Goal: Task Accomplishment & Management: Use online tool/utility

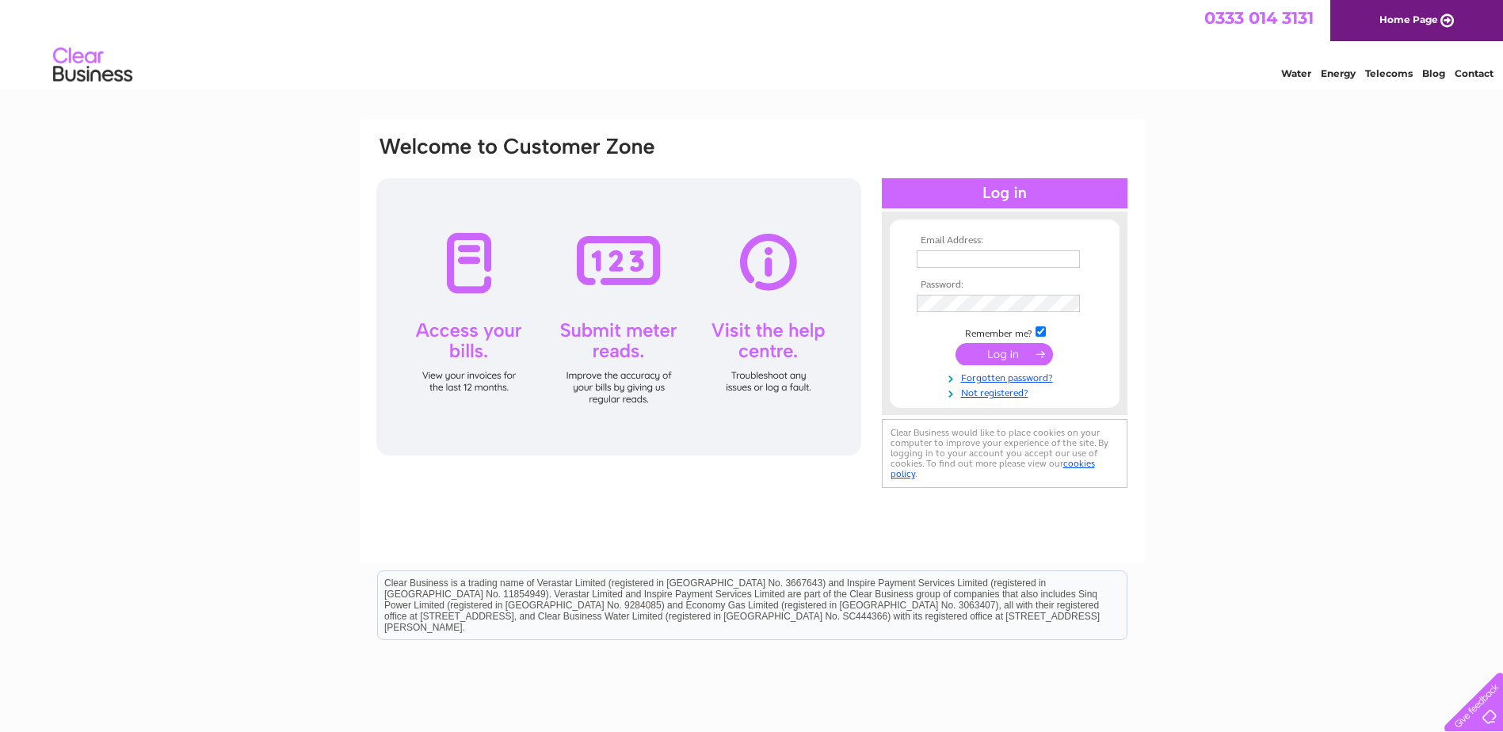
type input "[EMAIL_ADDRESS][DOMAIN_NAME]"
click at [1002, 347] on input "submit" at bounding box center [1004, 354] width 97 height 22
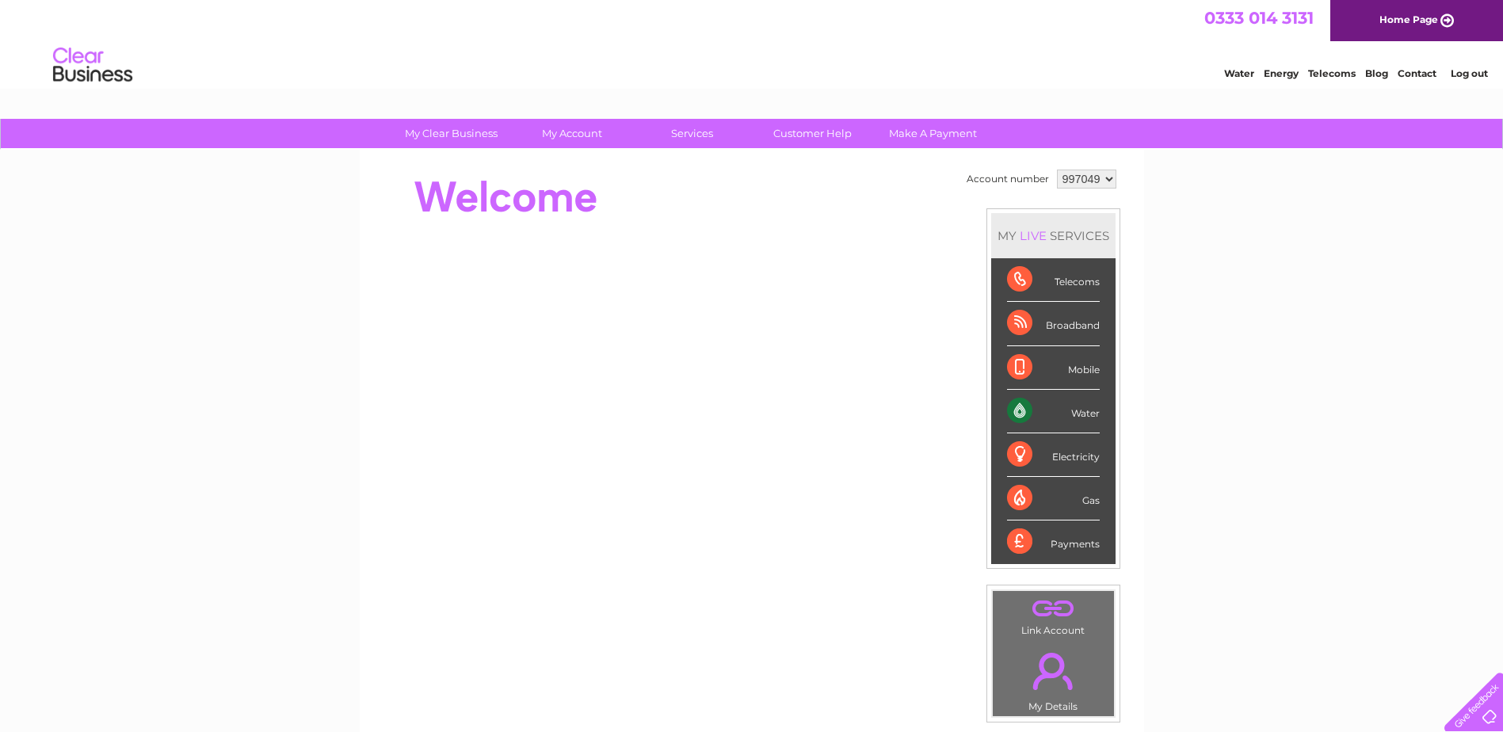
click at [1011, 408] on div "Water" at bounding box center [1053, 412] width 93 height 44
click at [1020, 409] on div "Water" at bounding box center [1053, 412] width 93 height 44
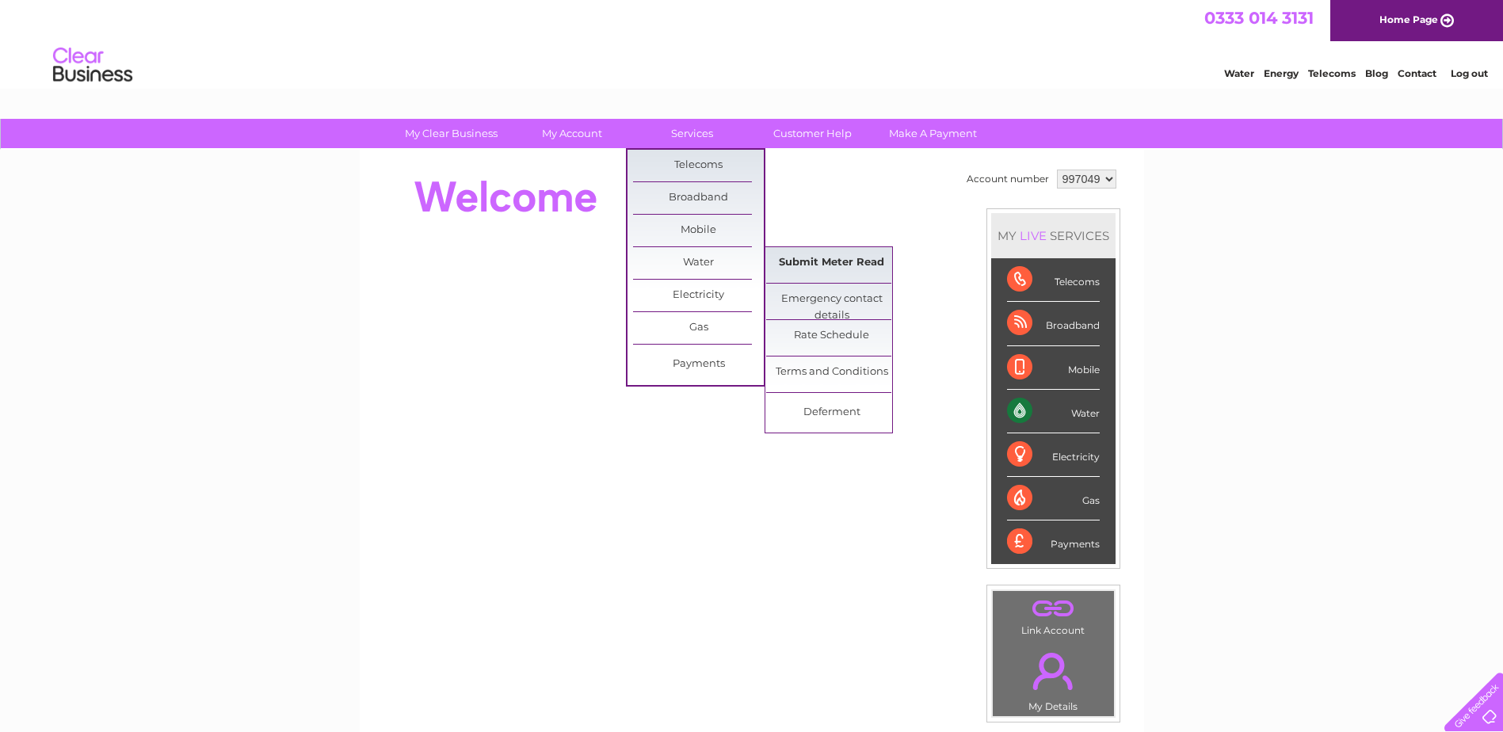
click at [826, 265] on link "Submit Meter Read" at bounding box center [831, 263] width 131 height 32
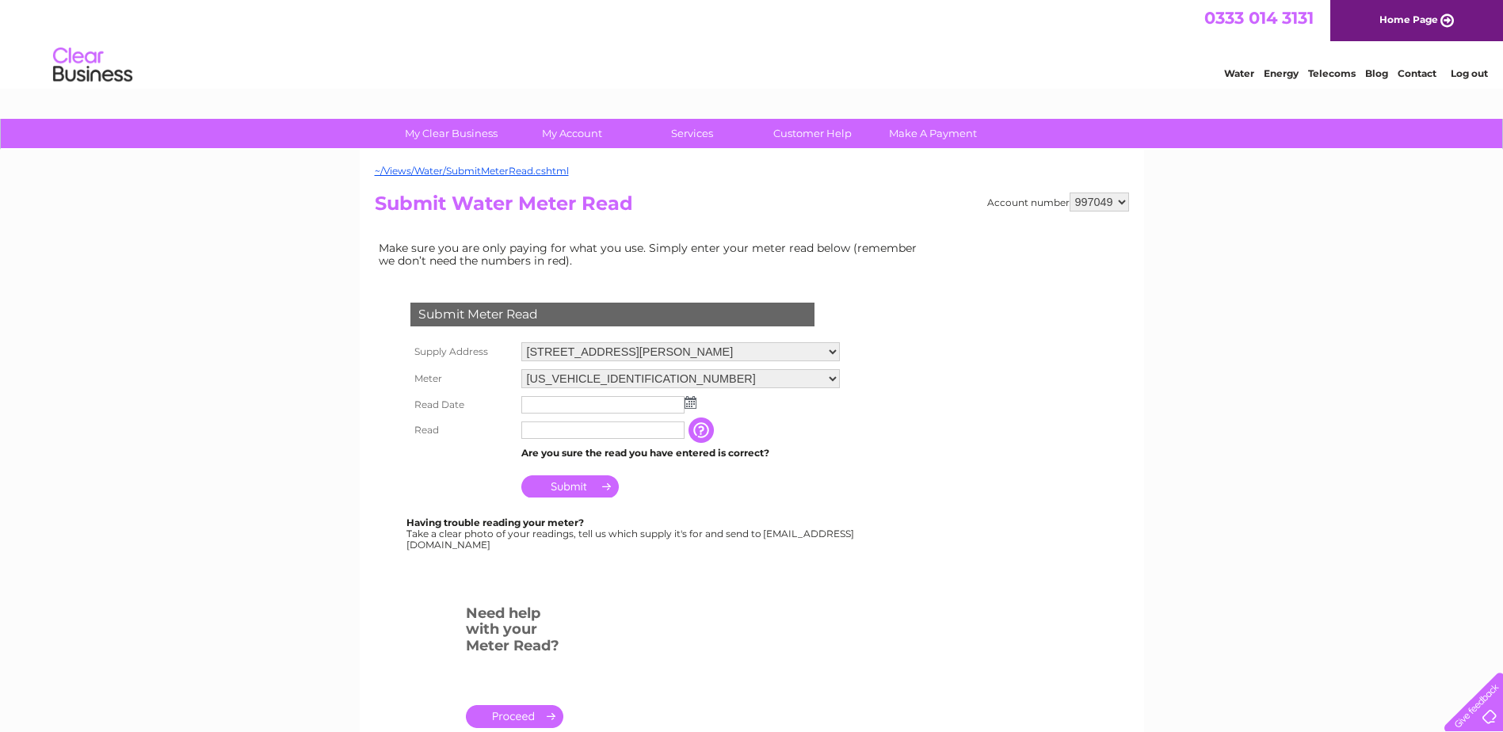
click at [618, 395] on td at bounding box center [680, 404] width 326 height 25
click at [638, 407] on input "text" at bounding box center [603, 405] width 165 height 19
click at [698, 408] on td at bounding box center [680, 405] width 326 height 27
click at [638, 404] on input "text" at bounding box center [603, 405] width 165 height 19
click at [629, 408] on input "text" at bounding box center [603, 405] width 165 height 19
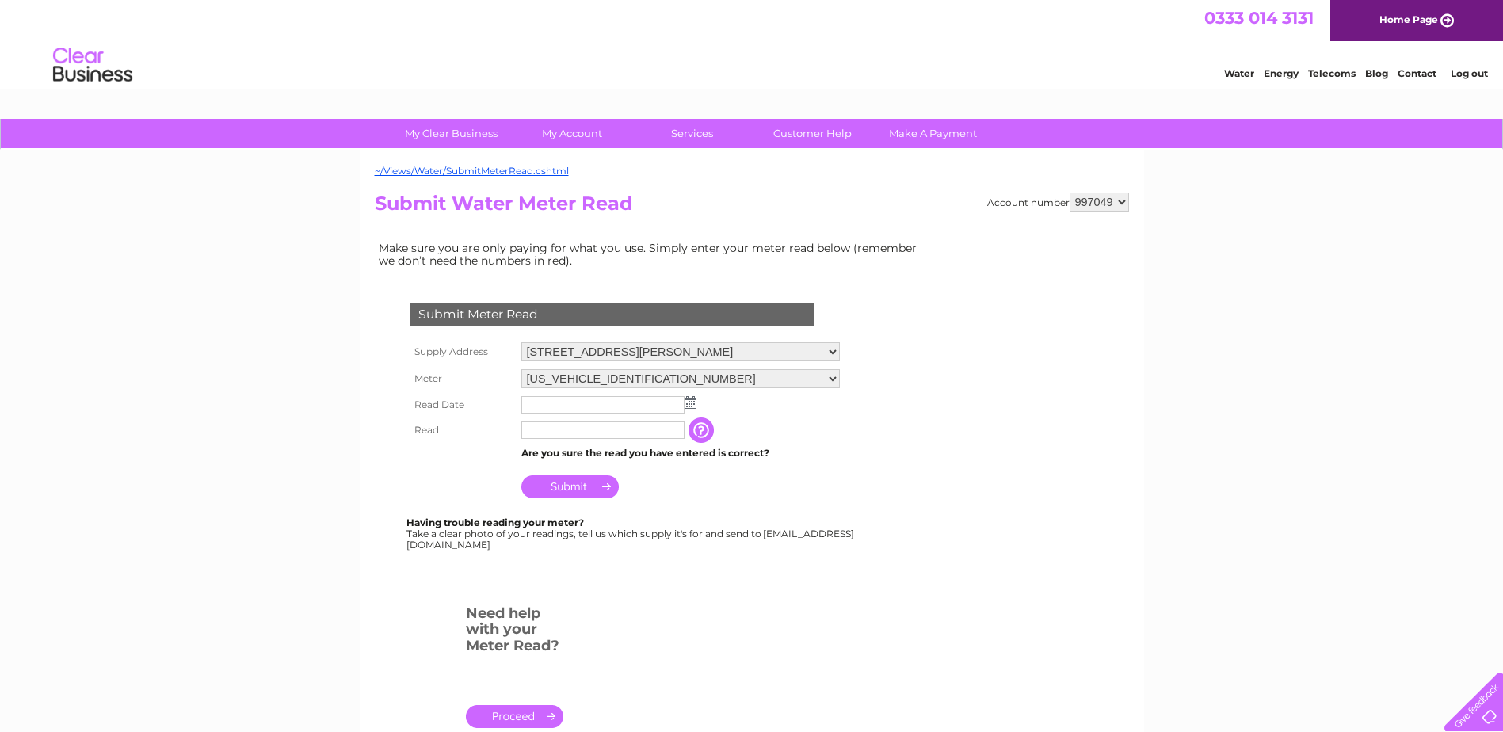
click at [544, 403] on input "text" at bounding box center [602, 404] width 163 height 17
click at [595, 433] on input "text" at bounding box center [603, 431] width 165 height 19
type input "02680"
click at [564, 484] on input "Submit" at bounding box center [569, 488] width 97 height 22
click at [693, 398] on img at bounding box center [691, 402] width 12 height 13
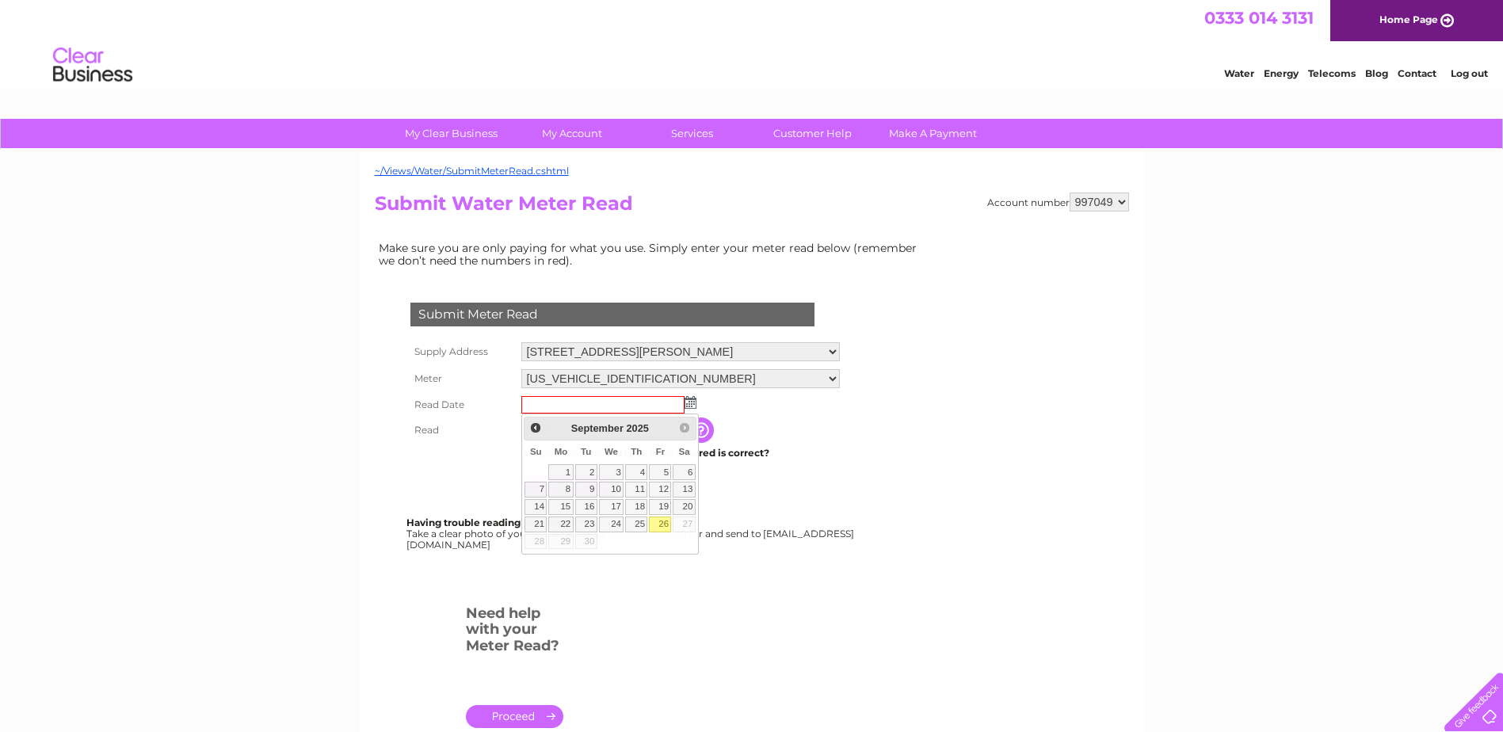
click at [693, 398] on img at bounding box center [691, 402] width 12 height 13
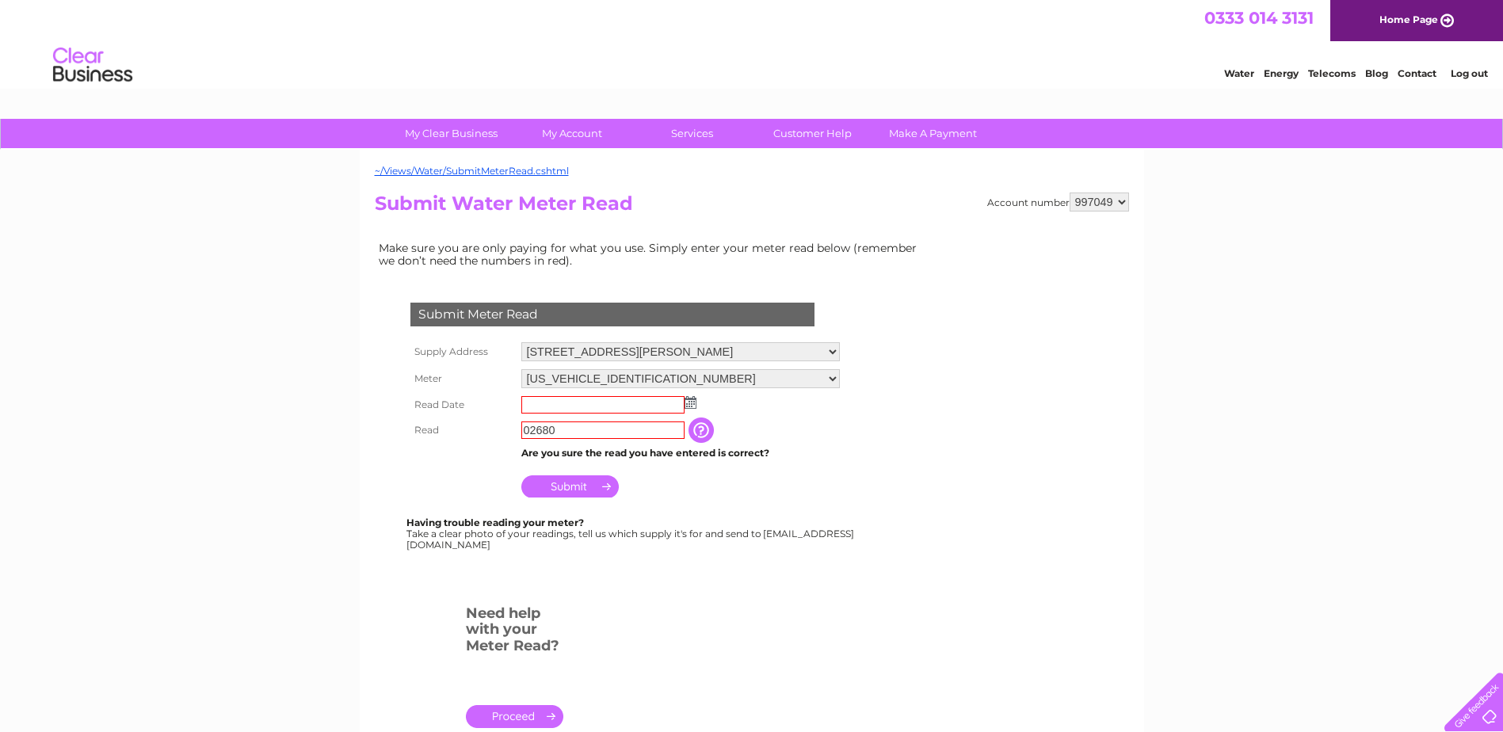
click at [693, 398] on img at bounding box center [691, 402] width 12 height 13
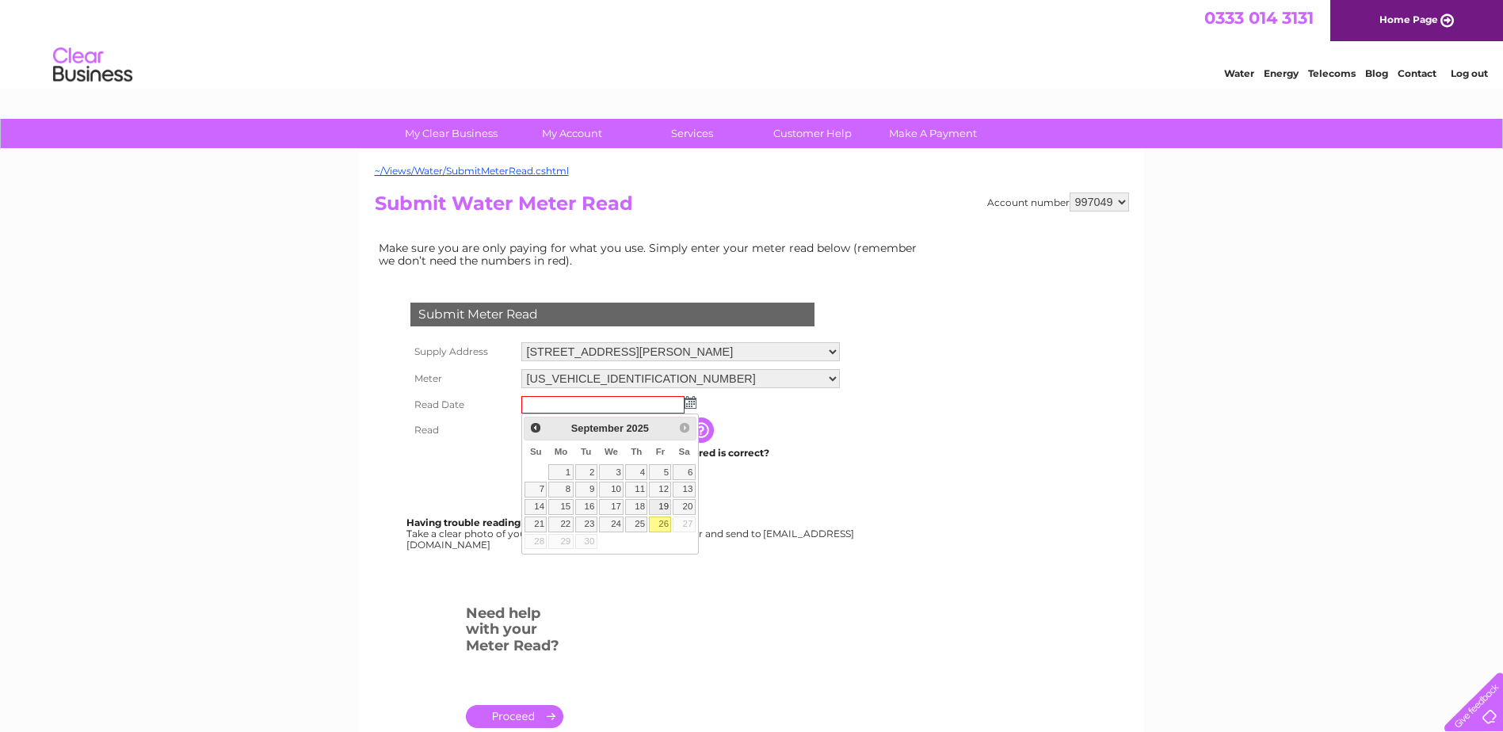
click at [654, 513] on link "19" at bounding box center [660, 507] width 22 height 16
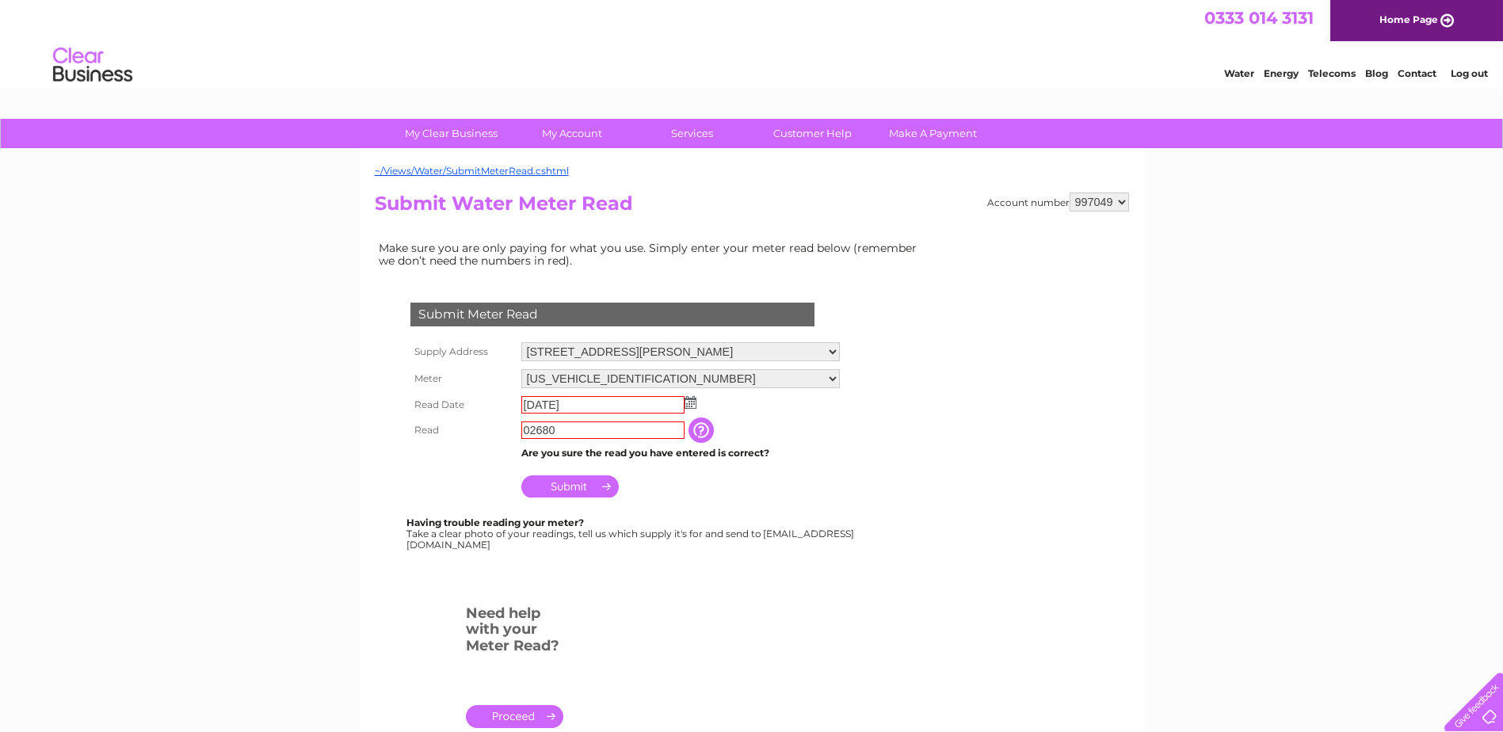
click at [644, 567] on div at bounding box center [616, 582] width 482 height 32
click at [689, 408] on img at bounding box center [691, 402] width 12 height 13
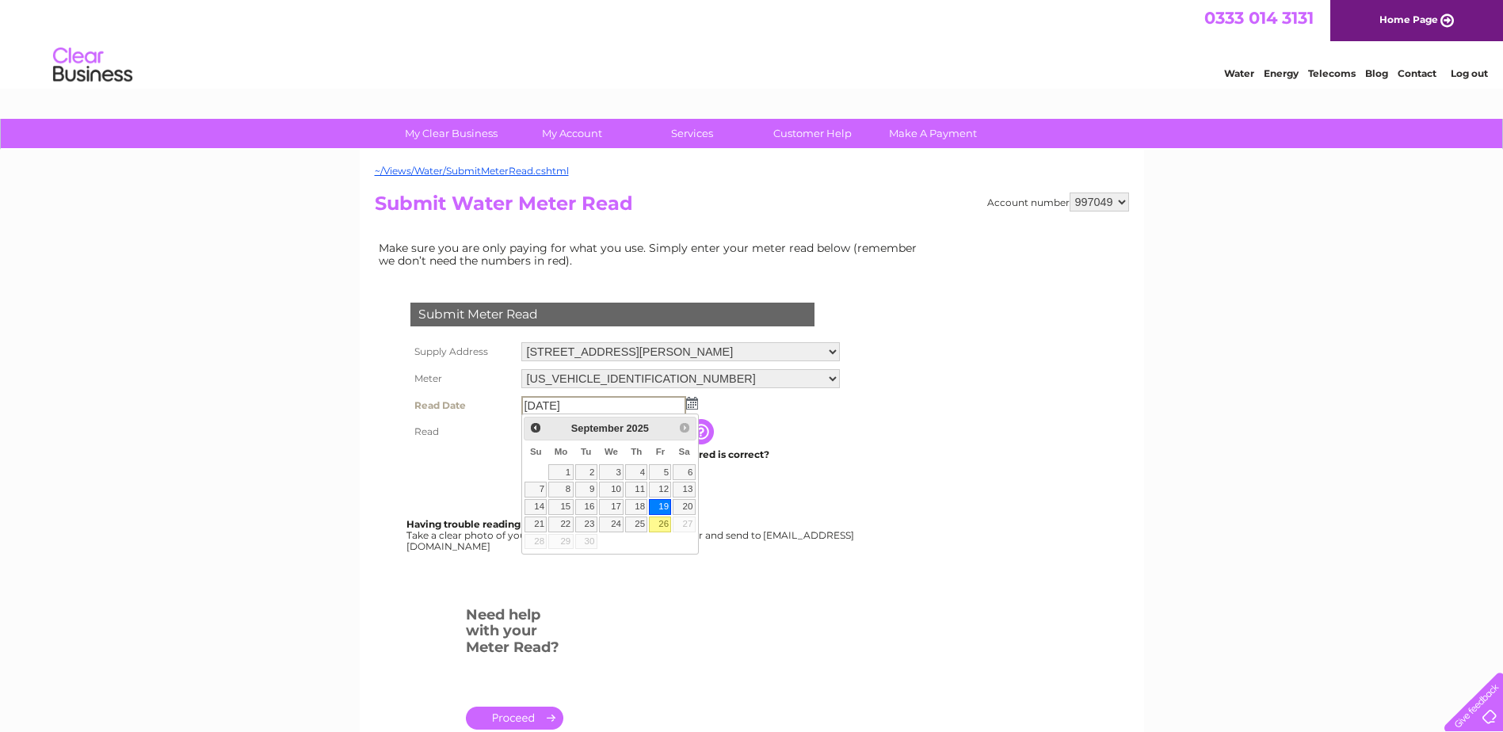
click at [658, 522] on link "26" at bounding box center [660, 525] width 22 height 16
type input "2025/09/26"
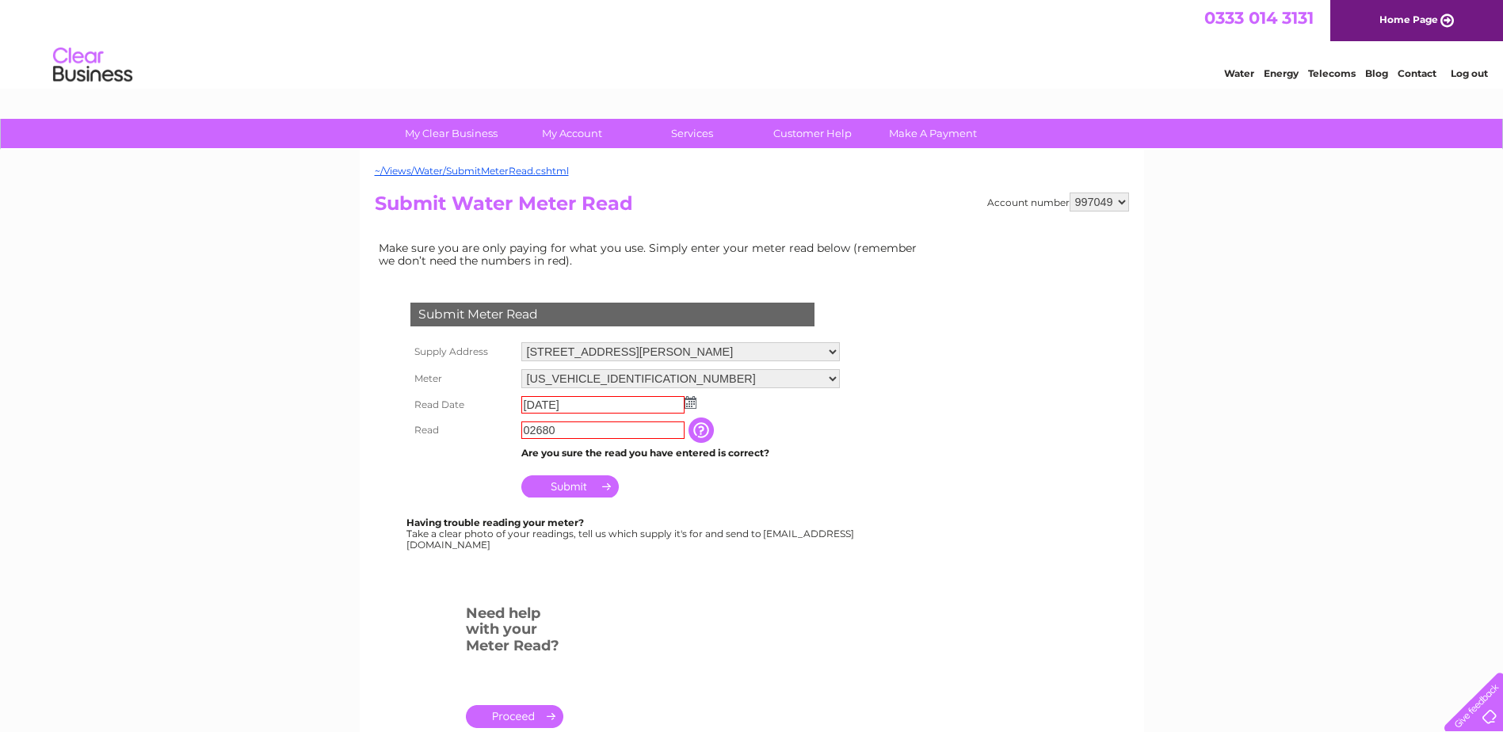
click at [800, 487] on td "Submit" at bounding box center [680, 482] width 326 height 38
click at [567, 487] on input "Submit" at bounding box center [569, 486] width 97 height 22
